Goal: Information Seeking & Learning: Learn about a topic

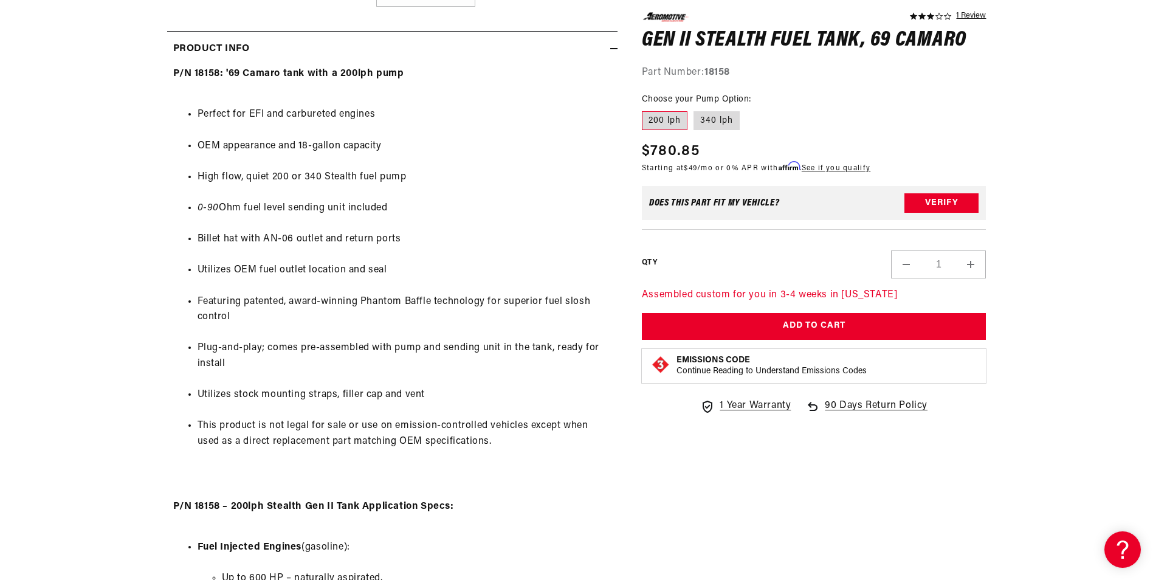
scroll to position [608, 0]
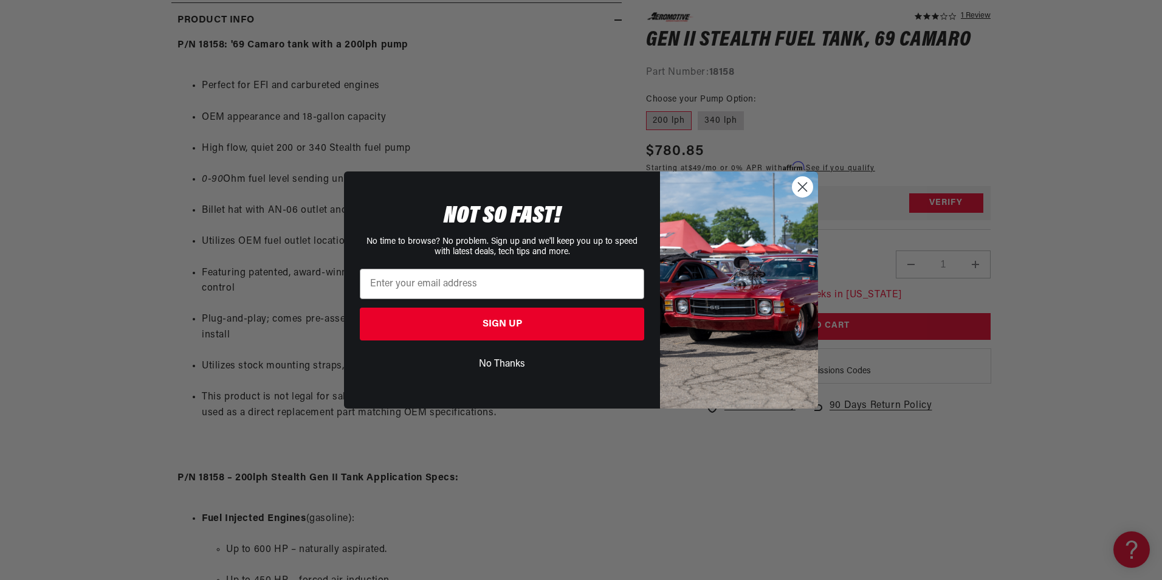
click at [796, 188] on circle "Close dialog" at bounding box center [803, 187] width 20 height 20
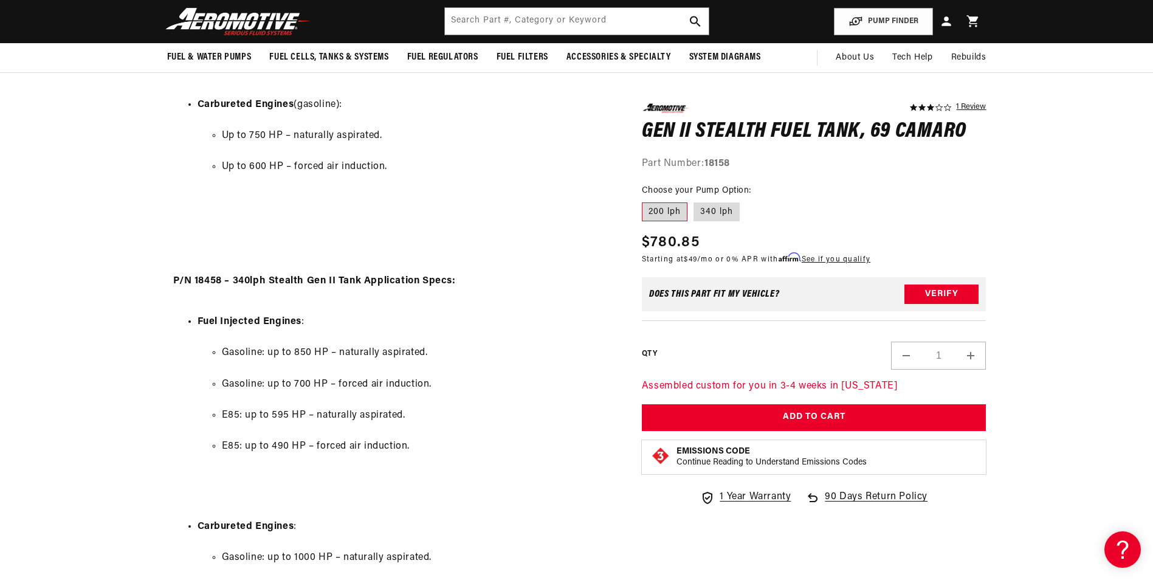
scroll to position [973, 0]
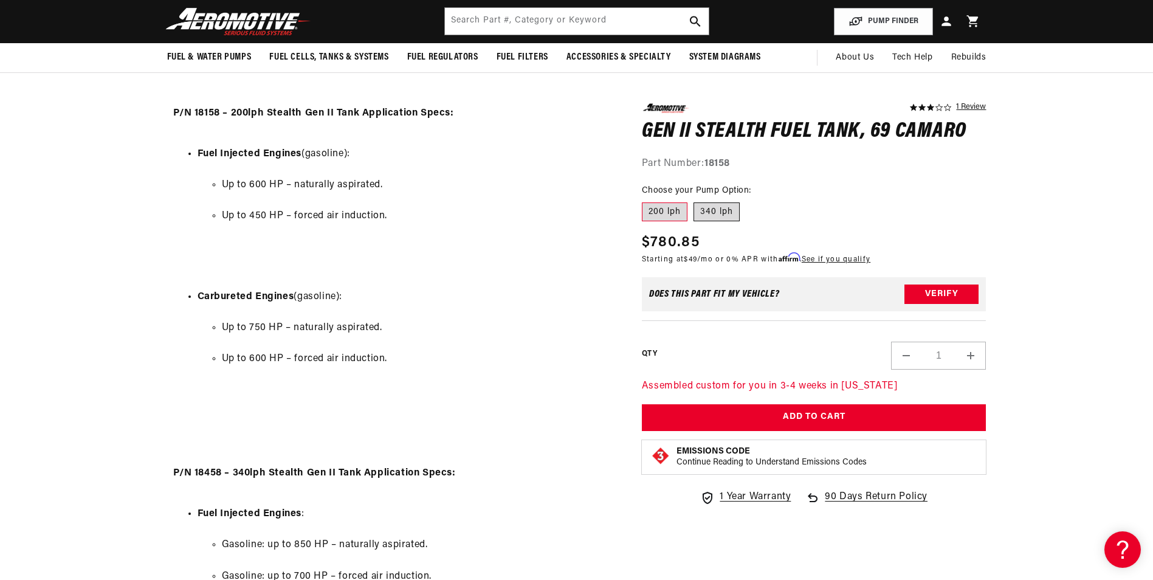
click at [706, 216] on label "340 lph" at bounding box center [717, 211] width 46 height 19
click at [694, 200] on input "340 lph" at bounding box center [694, 199] width 1 height 1
radio input "true"
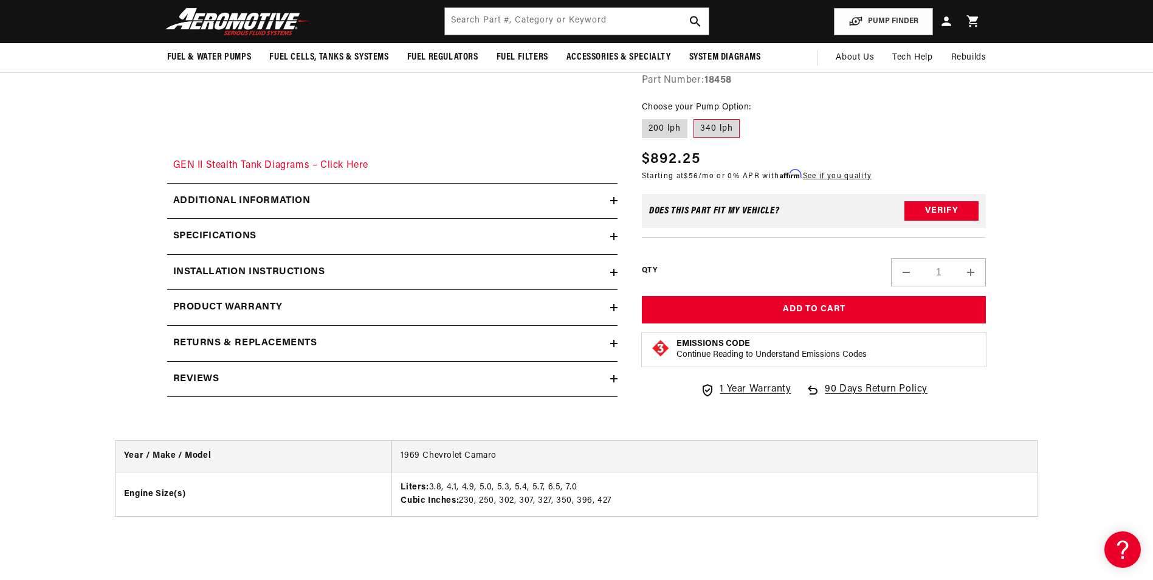
scroll to position [1580, 0]
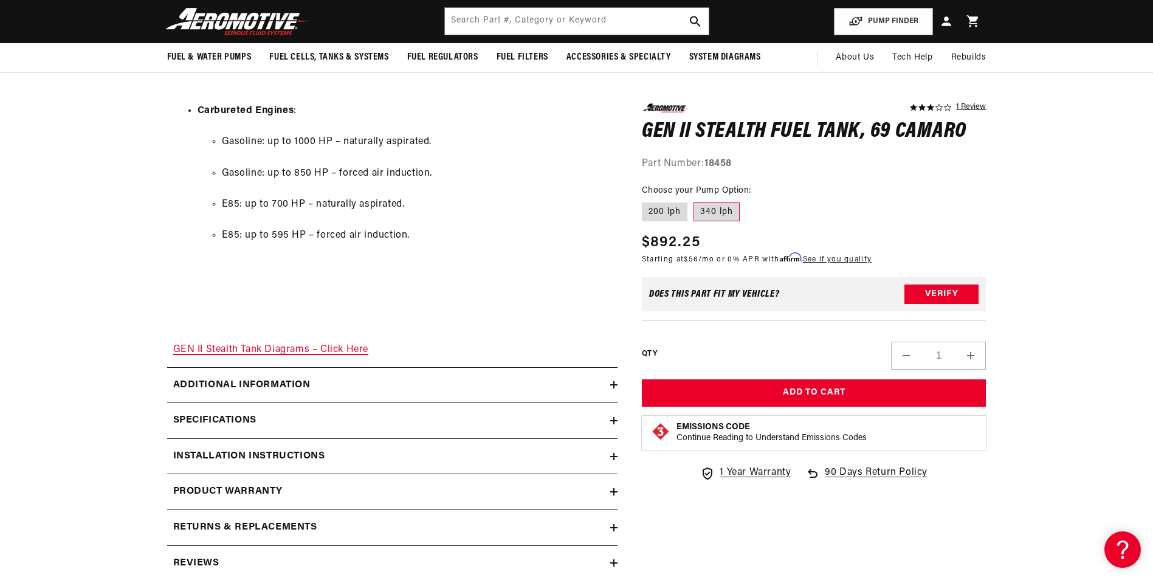
click at [216, 348] on link "GEN II Stealth Tank Diagrams – Click Here" at bounding box center [271, 350] width 196 height 10
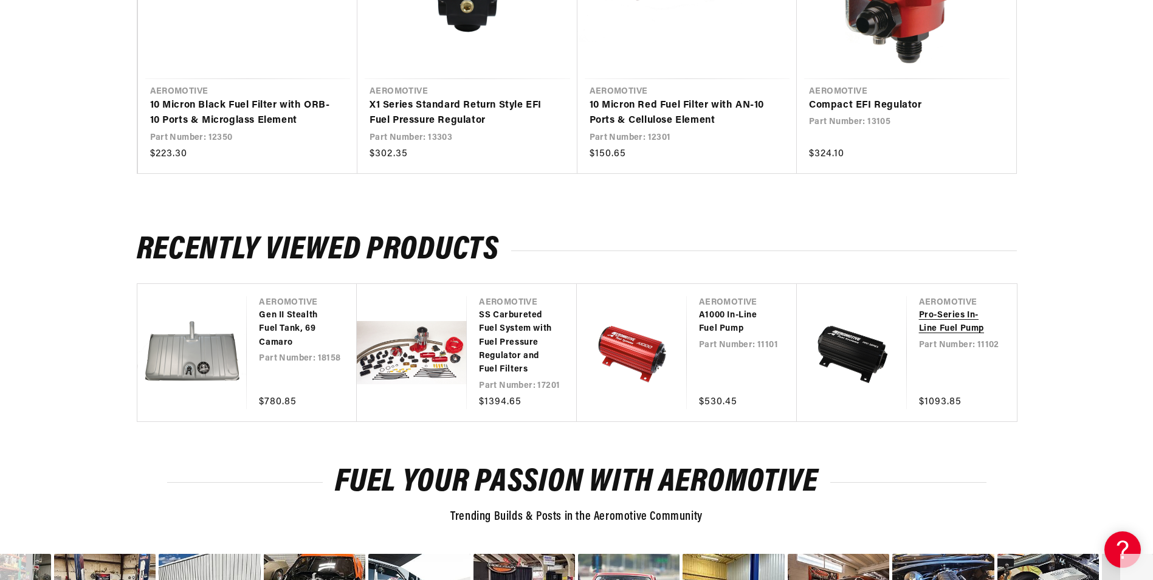
scroll to position [2553, 0]
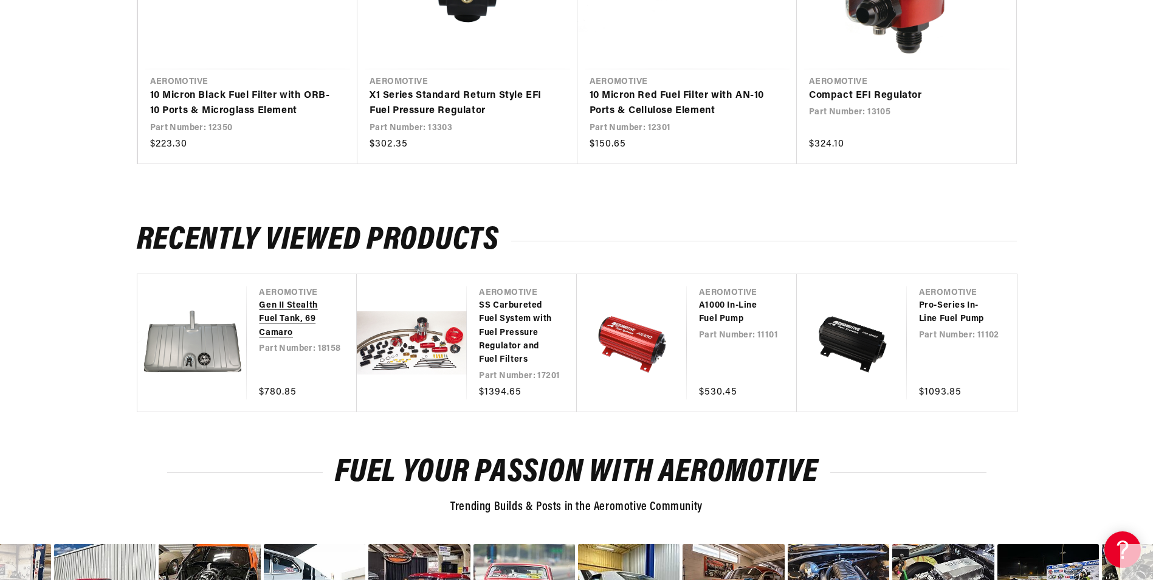
click at [259, 340] on link "Gen II Stealth Fuel Tank, 69 Camaro" at bounding box center [296, 319] width 74 height 41
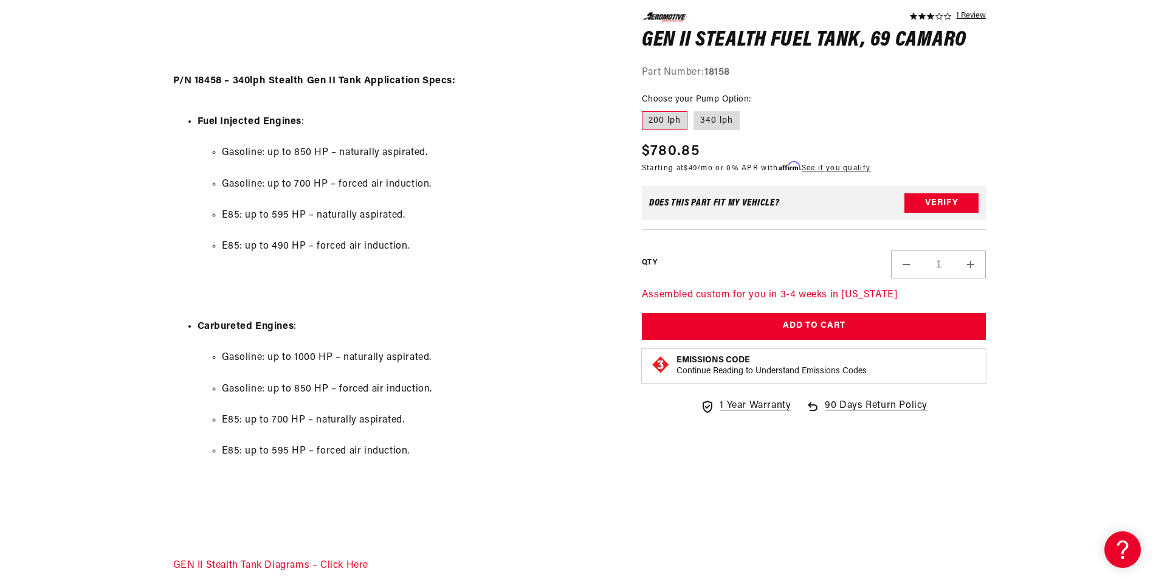
scroll to position [1520, 0]
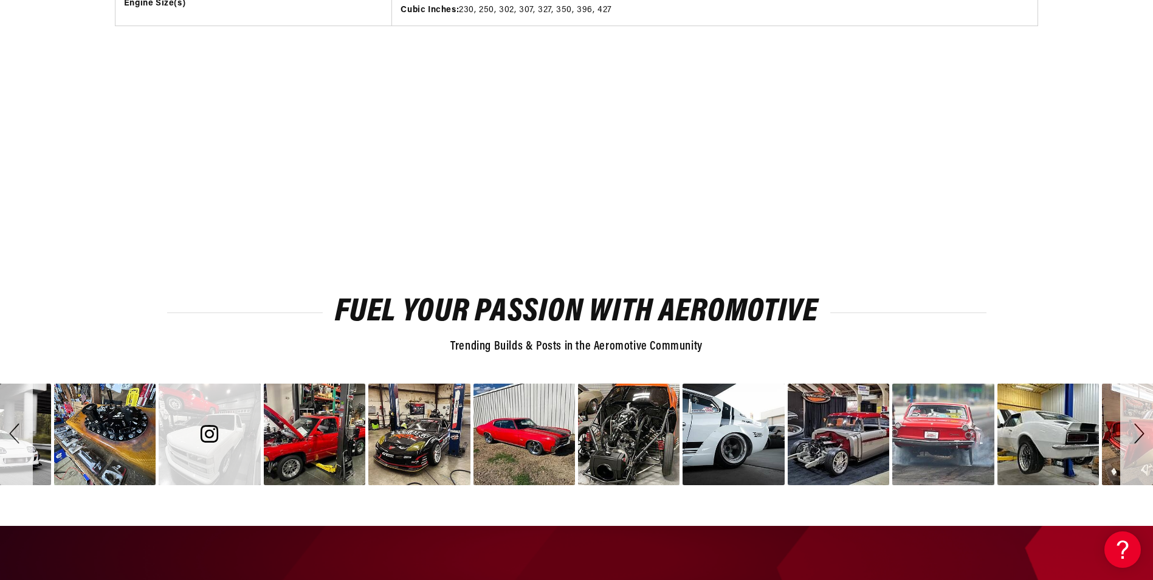
scroll to position [2422, 0]
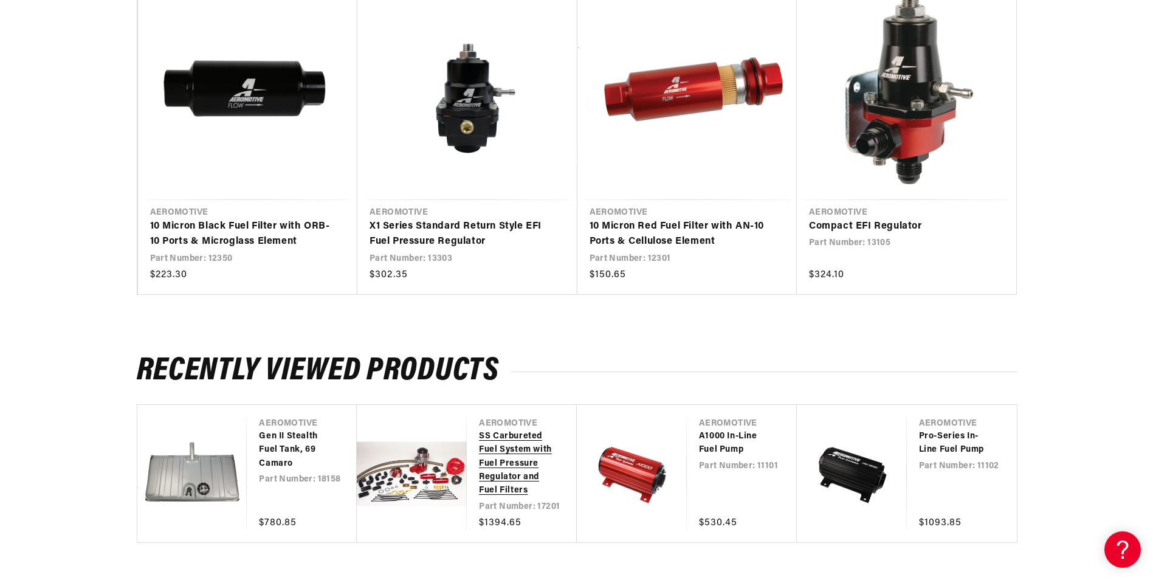
click at [479, 484] on link "SS Carbureted Fuel System with Fuel Pressure Regulator and Fuel Filters" at bounding box center [516, 464] width 74 height 68
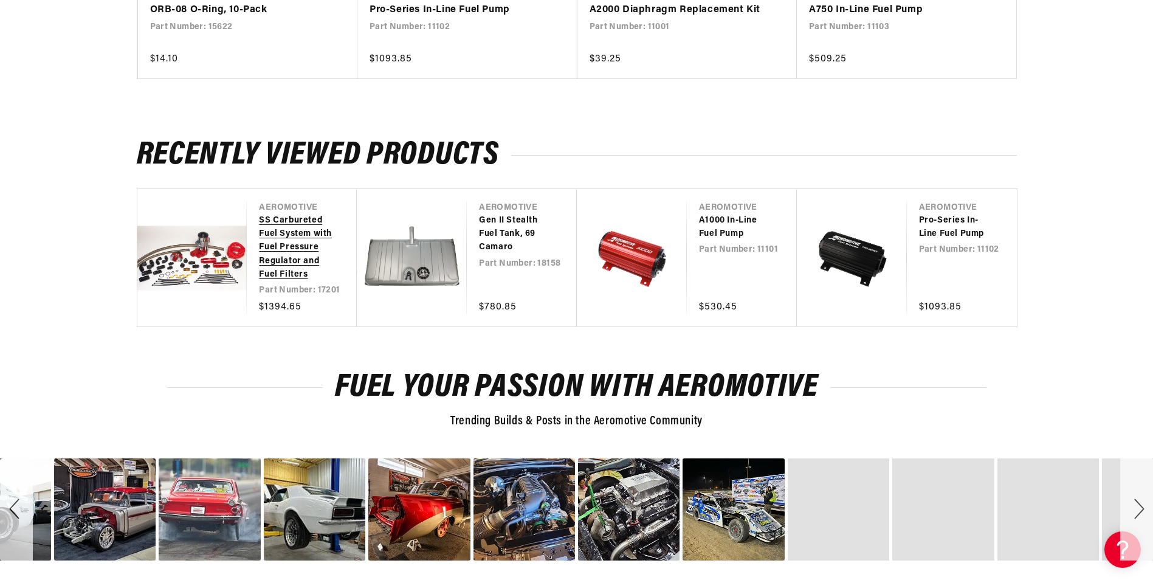
scroll to position [1520, 0]
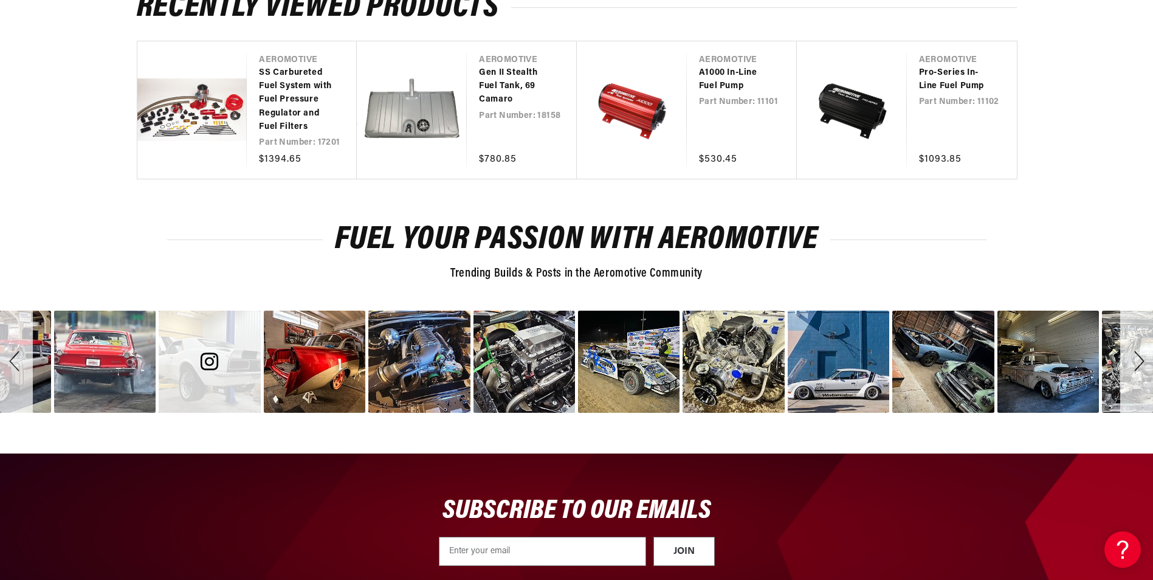
click at [195, 353] on span "image number 22" at bounding box center [209, 362] width 73 height 18
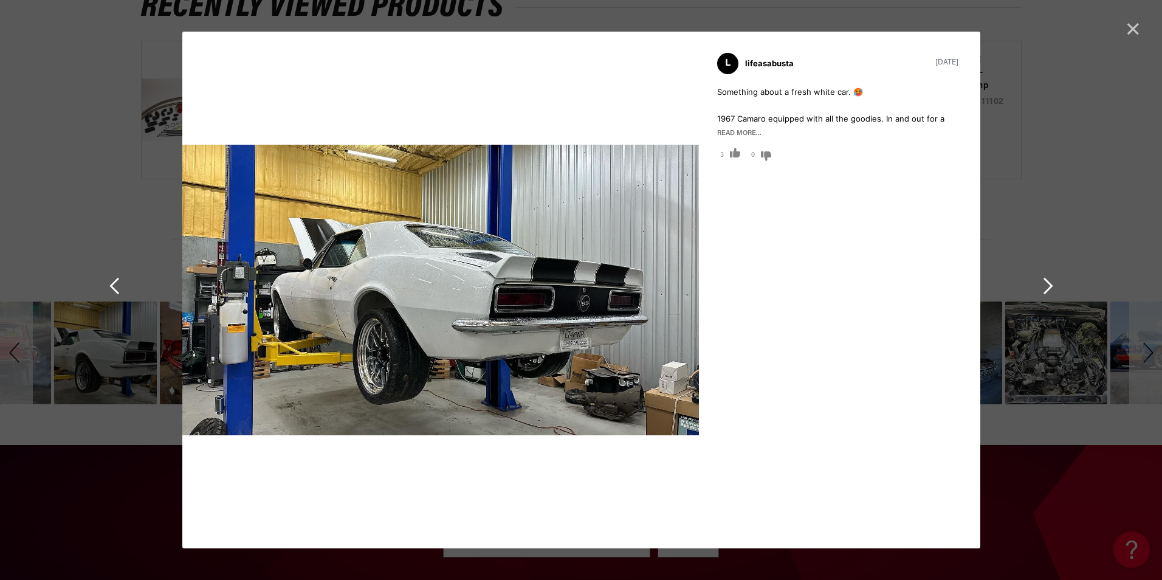
click at [1132, 24] on span "Cancel" at bounding box center [1133, 29] width 16 height 16
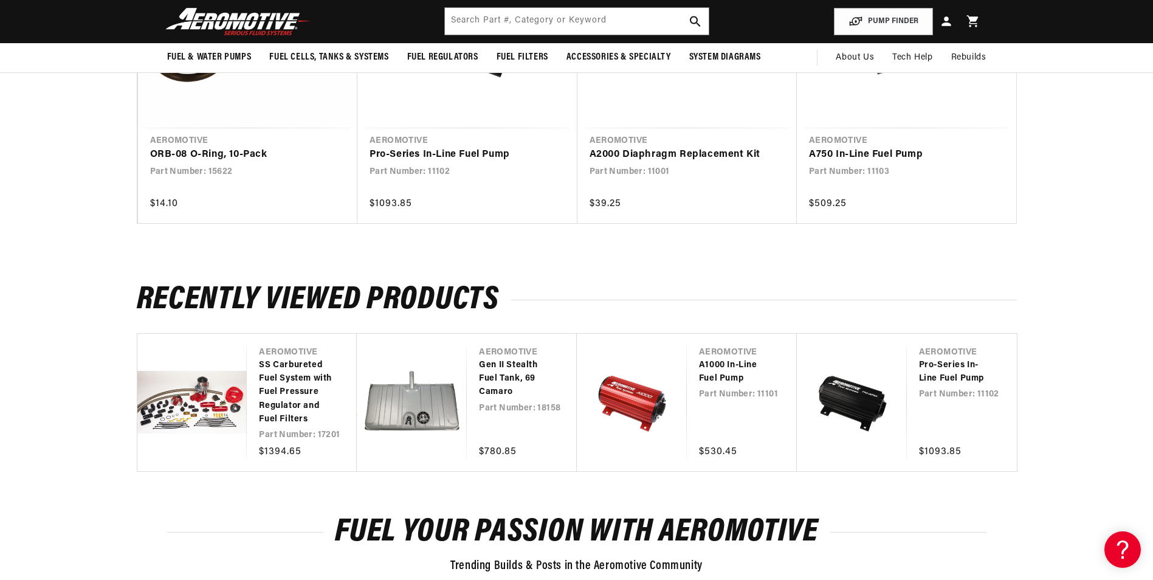
scroll to position [1216, 0]
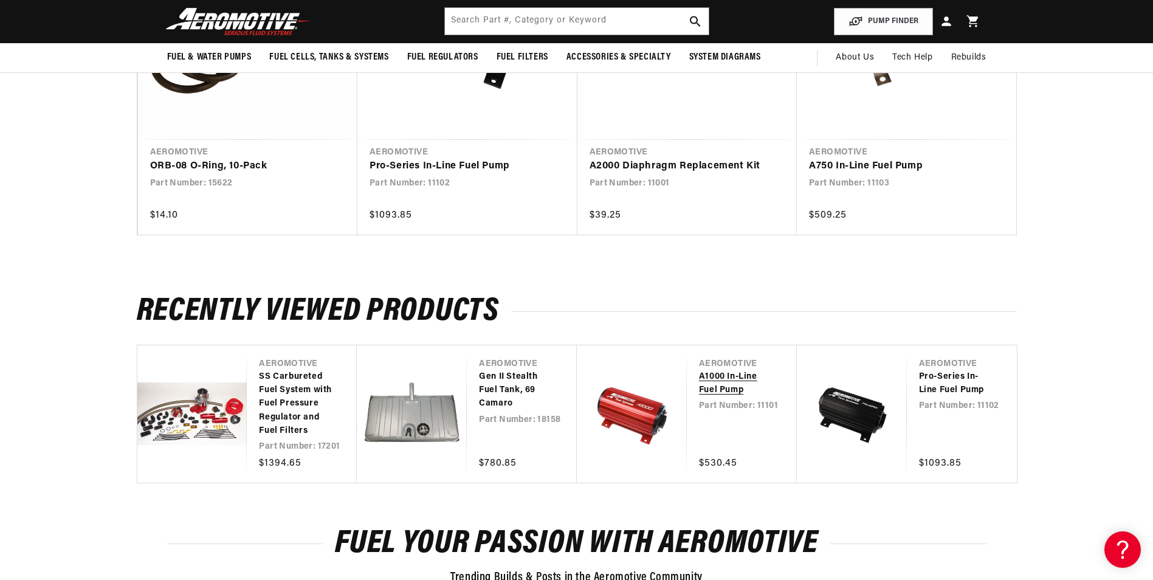
click at [699, 398] on link "A1000 In-Line Fuel Pump" at bounding box center [736, 383] width 74 height 27
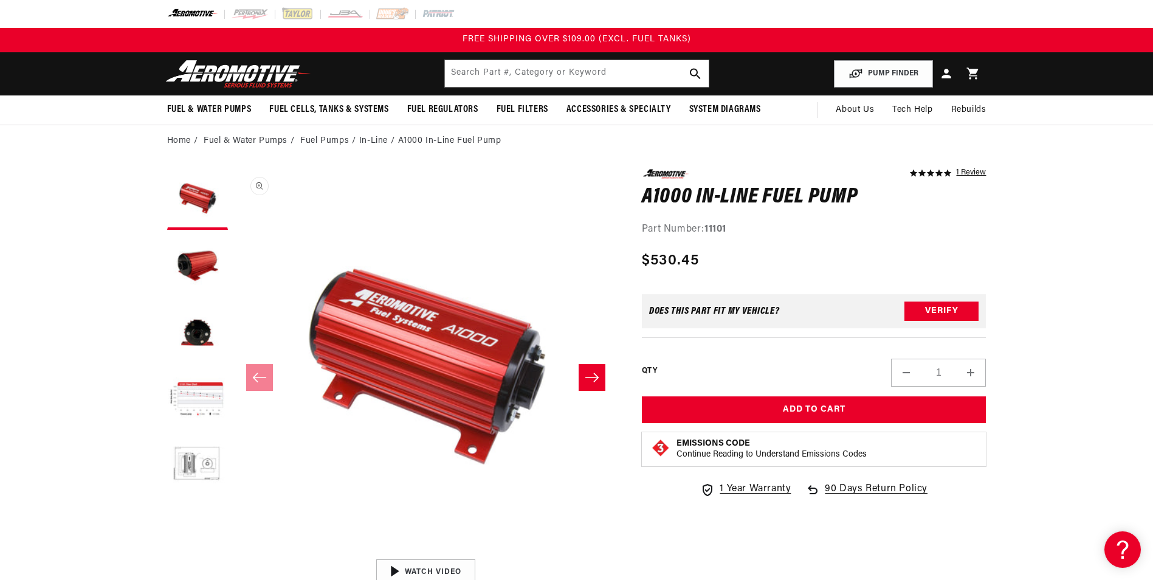
scroll to position [1, 0]
click at [199, 459] on button "Load image 5 in gallery view" at bounding box center [197, 466] width 61 height 61
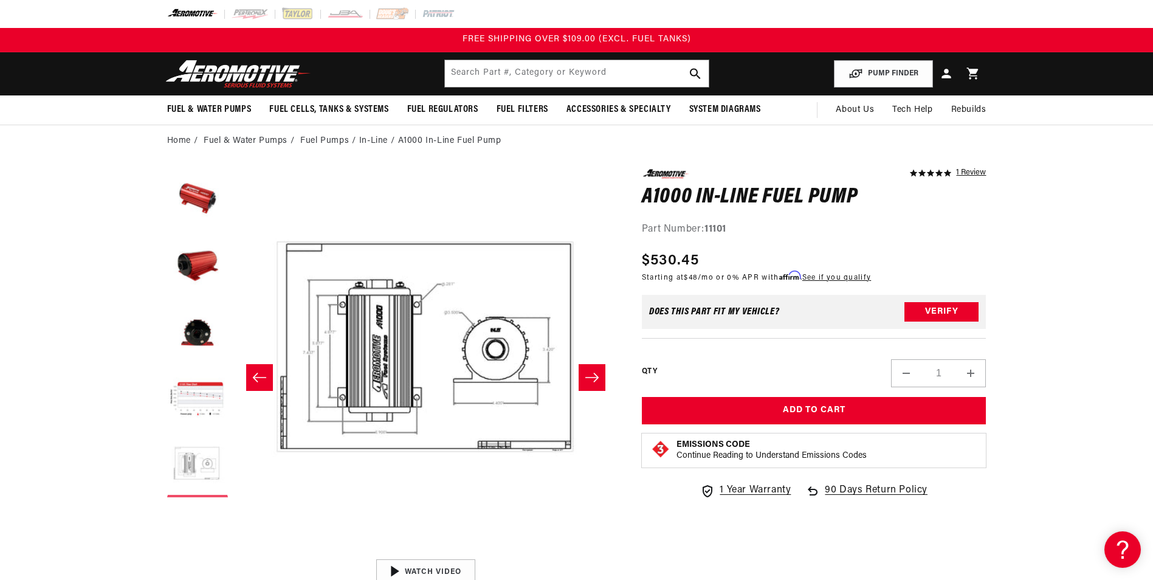
scroll to position [1, 1536]
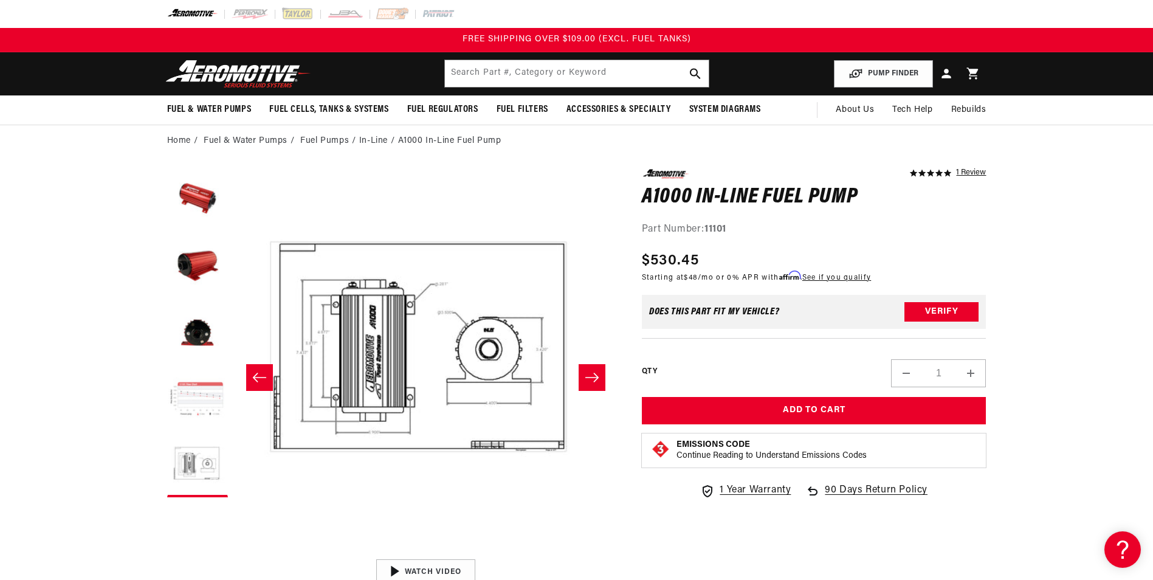
click at [190, 412] on button "Load image 4 in gallery view" at bounding box center [197, 400] width 61 height 61
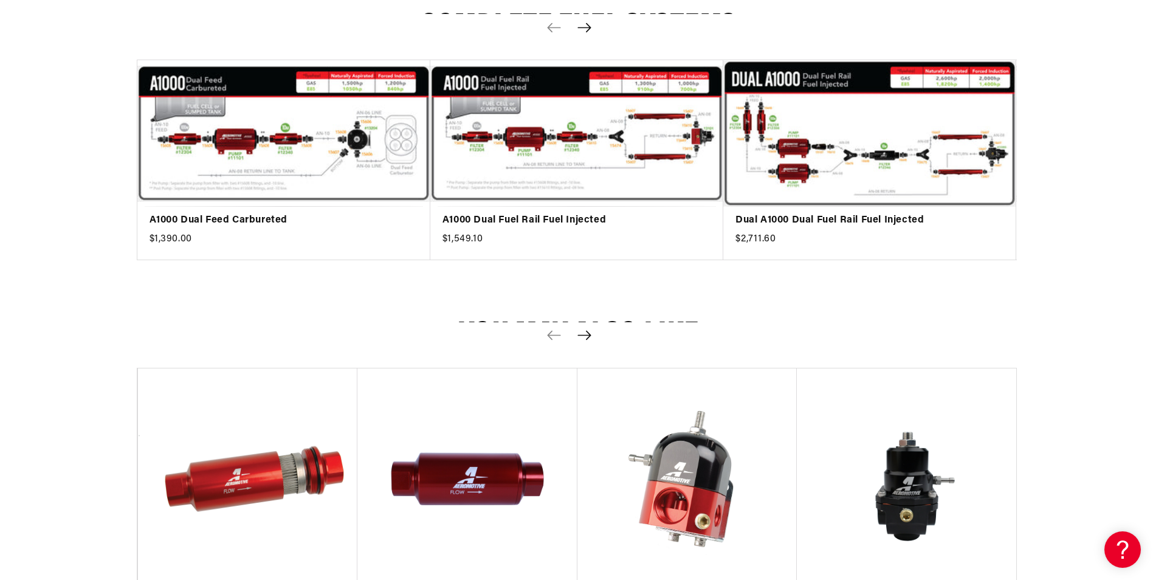
scroll to position [1702, 0]
